Goal: Task Accomplishment & Management: Complete application form

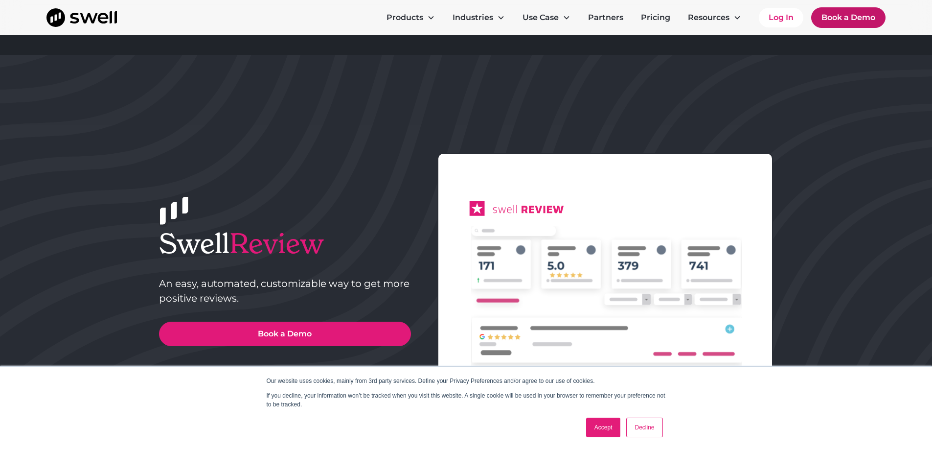
click at [851, 12] on link "Book a Demo" at bounding box center [848, 17] width 74 height 21
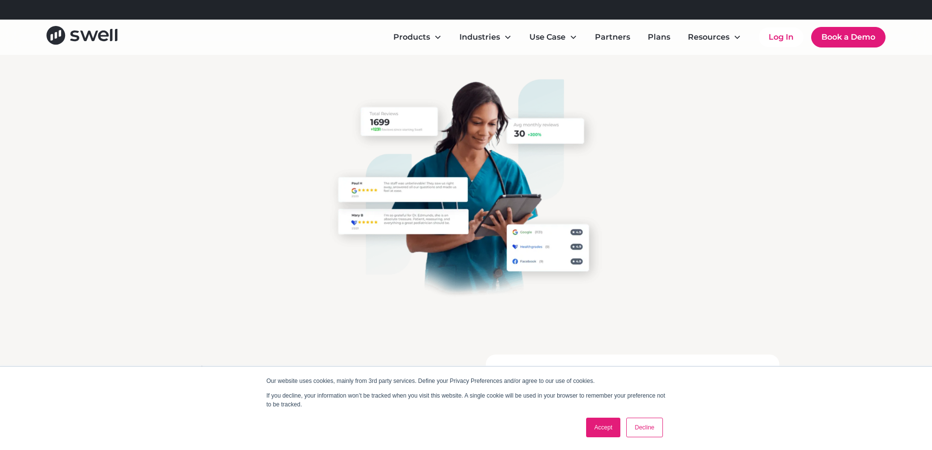
scroll to position [245, 0]
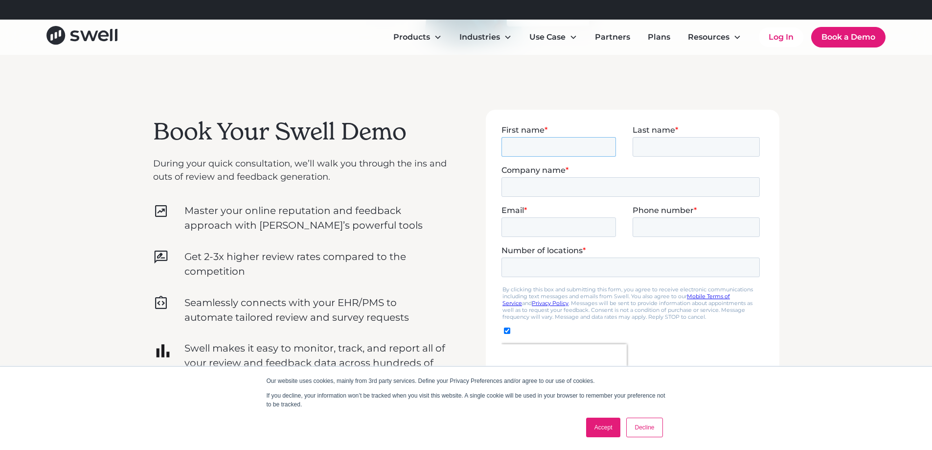
click at [554, 141] on input "First name *" at bounding box center [558, 146] width 114 height 20
type input "matthew"
type input "t"
type input "mark"
click at [546, 183] on input "Company name *" at bounding box center [630, 187] width 258 height 20
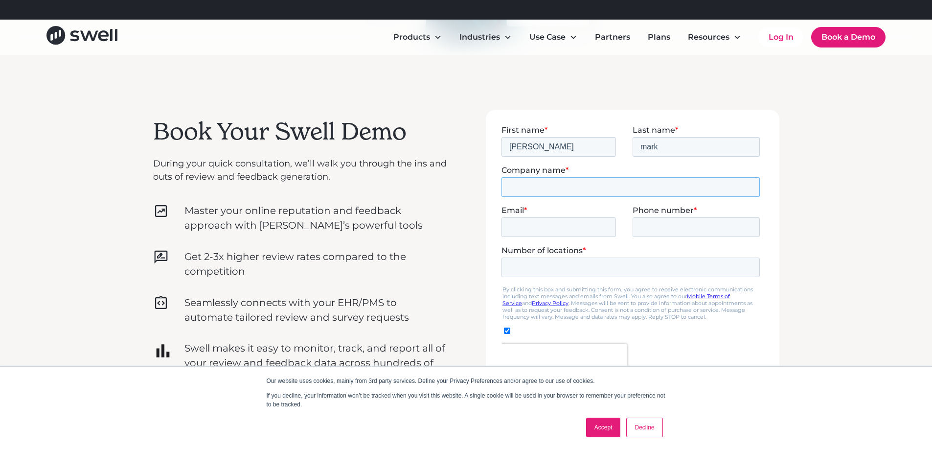
type input "family pet medical center"
click at [581, 225] on input "Email *" at bounding box center [558, 227] width 114 height 20
type input "matthewmark458@gmail.com"
click at [666, 238] on fieldset "Email * matthewmark458@gmail.com Phone number *" at bounding box center [632, 225] width 262 height 40
click at [669, 234] on input "Phone number *" at bounding box center [695, 227] width 127 height 20
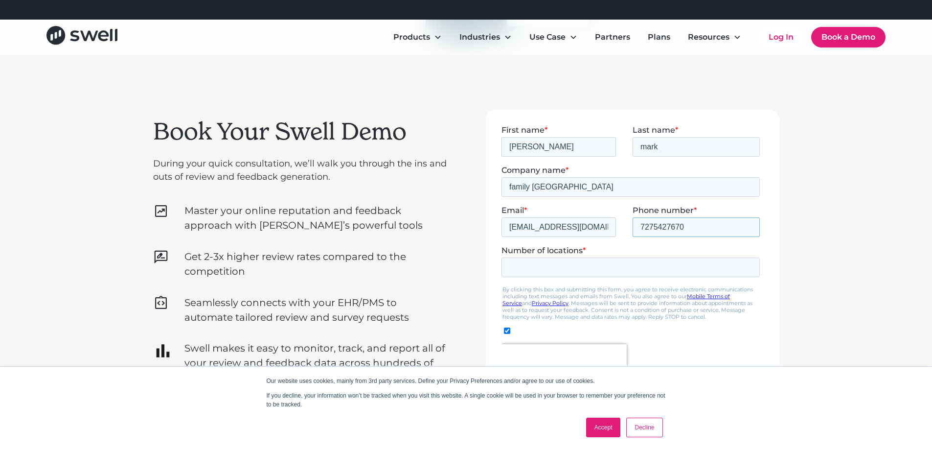
type input "7275427670"
click at [617, 263] on input "Number of locations *" at bounding box center [630, 267] width 258 height 20
type input "1"
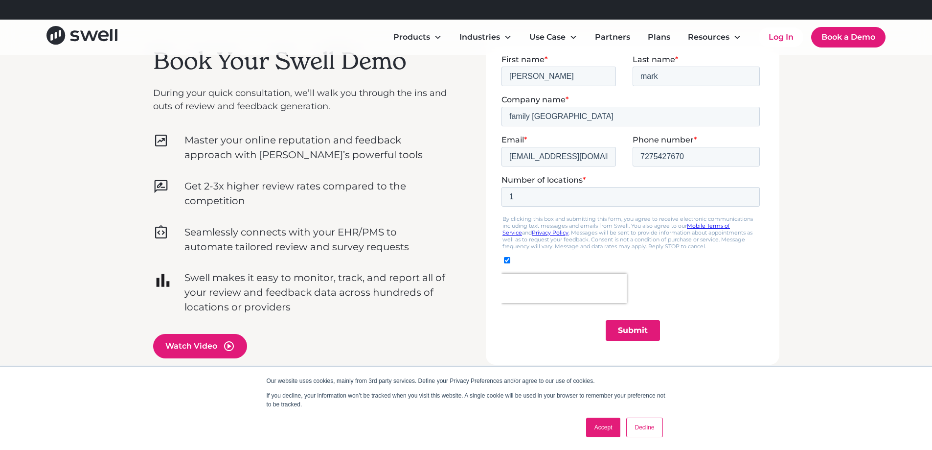
scroll to position [440, 0]
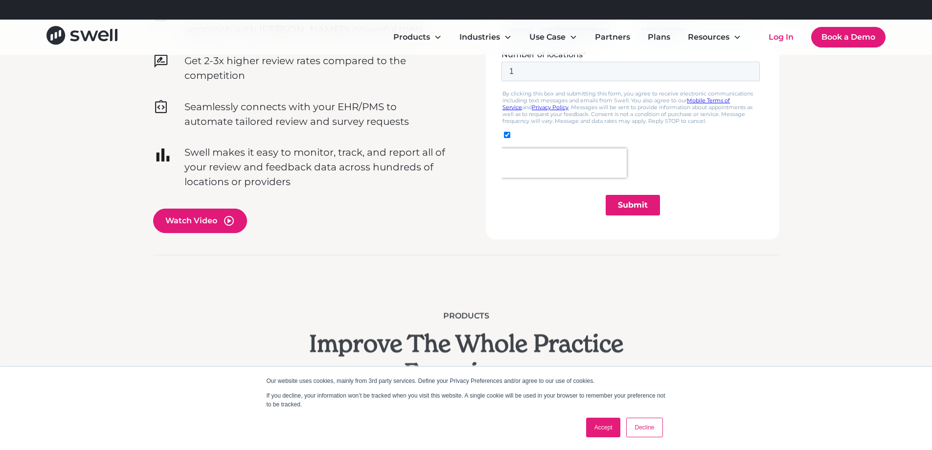
click at [629, 211] on input "Submit" at bounding box center [632, 205] width 54 height 21
